Goal: Find specific page/section: Find specific page/section

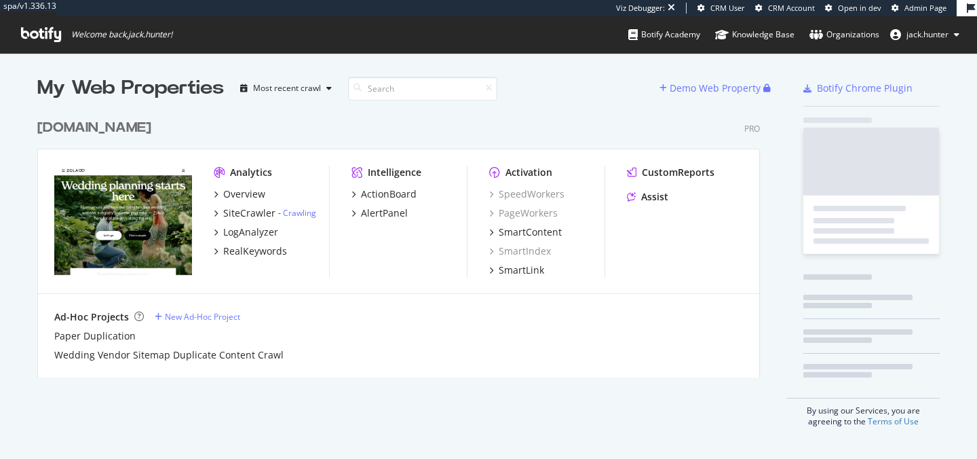
scroll to position [276, 734]
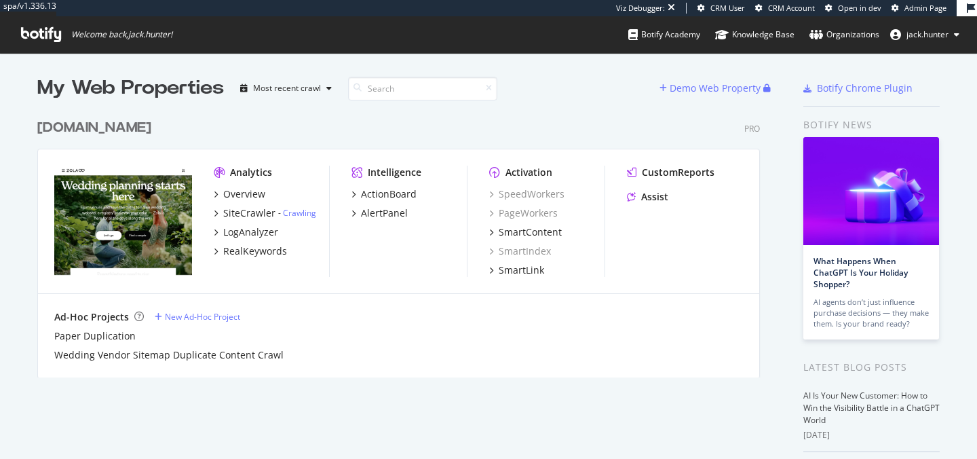
click at [71, 124] on div "[DOMAIN_NAME]" at bounding box center [94, 128] width 114 height 20
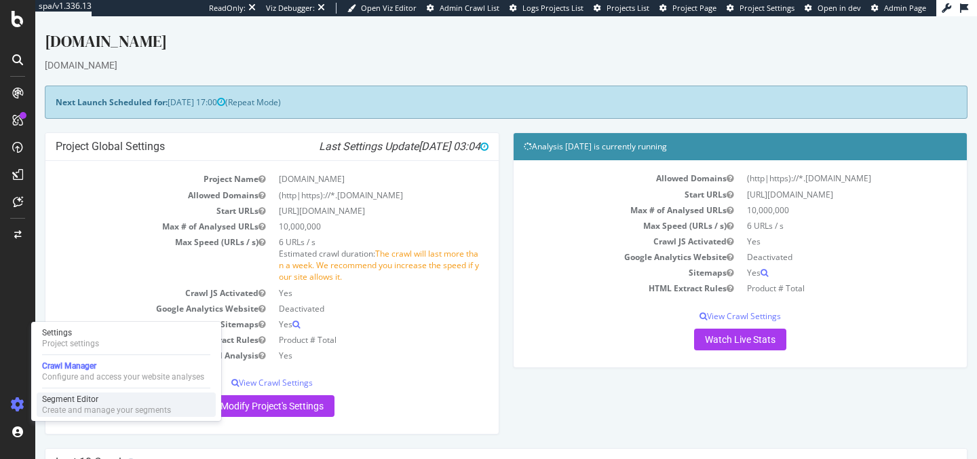
click at [67, 397] on div "Segment Editor" at bounding box center [106, 399] width 129 height 11
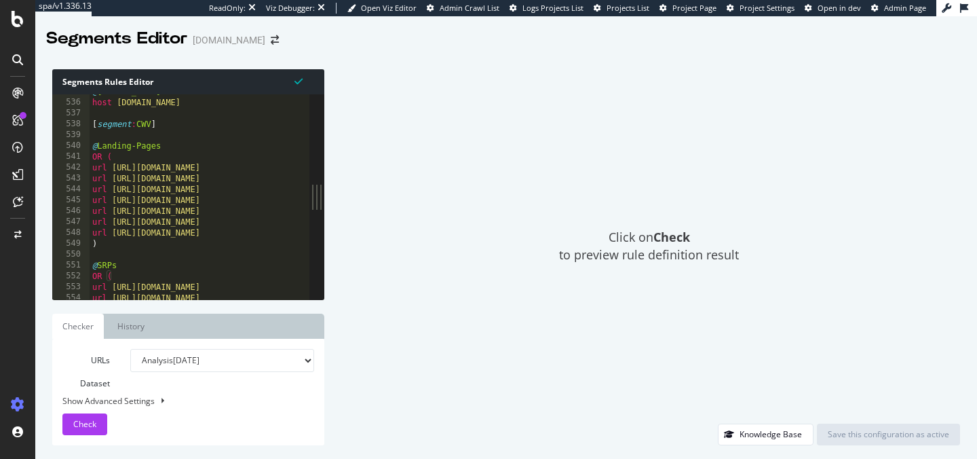
scroll to position [5807, 0]
